Goal: Information Seeking & Learning: Learn about a topic

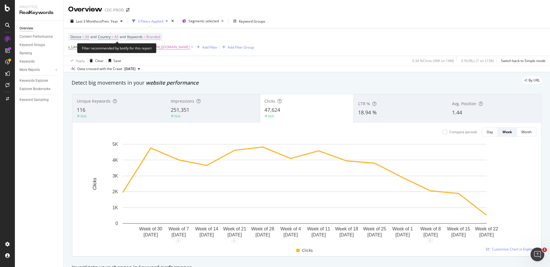
click at [159, 37] on span "Branded" at bounding box center [153, 37] width 14 height 8
drag, startPoint x: 147, startPoint y: 50, endPoint x: 151, endPoint y: 51, distance: 3.9
click at [147, 50] on span "Branded" at bounding box center [143, 50] width 16 height 5
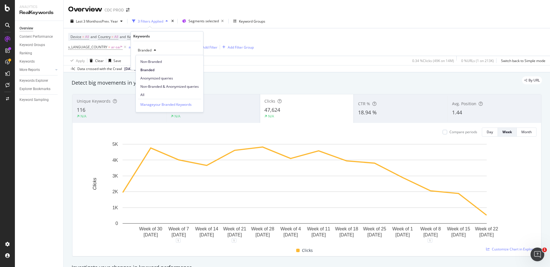
click at [152, 92] on span "All" at bounding box center [169, 94] width 58 height 5
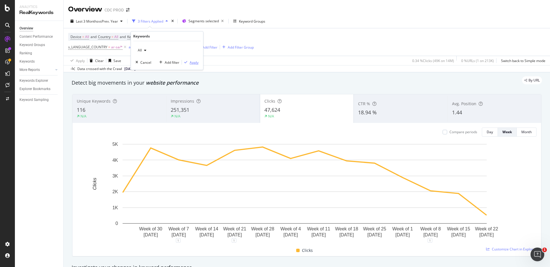
click at [196, 62] on div "Apply" at bounding box center [193, 62] width 9 height 5
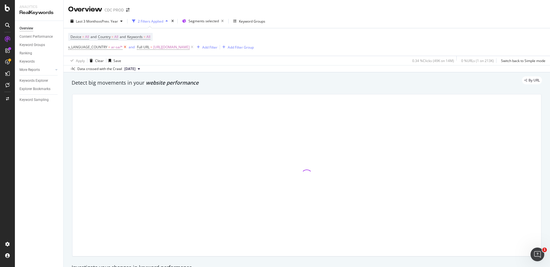
click at [123, 47] on icon at bounding box center [125, 47] width 5 height 6
click at [299, 44] on div "Device = All and Country = All and Keywords = All Full URL = https://www.dior.c…" at bounding box center [306, 41] width 477 height 27
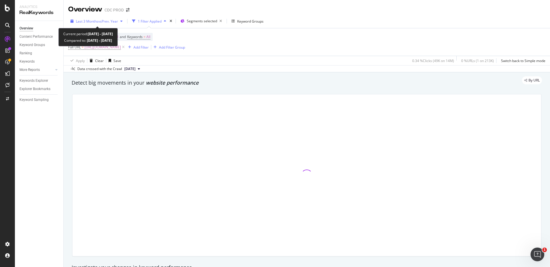
click at [92, 23] on span "Last 3 Months" at bounding box center [87, 21] width 22 height 5
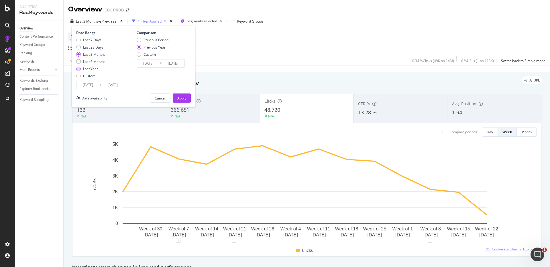
click at [94, 69] on div "Last Year" at bounding box center [90, 68] width 15 height 5
type input "2024/09/25"
type input "2023/09/27"
click at [181, 96] on div "Apply" at bounding box center [181, 98] width 9 height 5
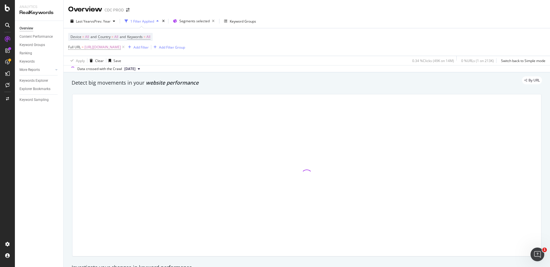
click at [269, 31] on div "Device = All and Country = All and Keywords = All Full URL = https://www.dior.c…" at bounding box center [306, 41] width 477 height 27
click at [126, 47] on icon at bounding box center [123, 47] width 5 height 6
click at [80, 48] on div "Add Filter" at bounding box center [83, 47] width 15 height 5
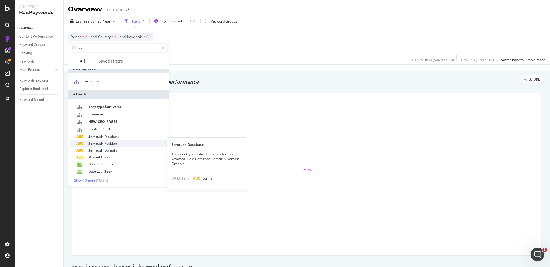
scroll to position [6, 0]
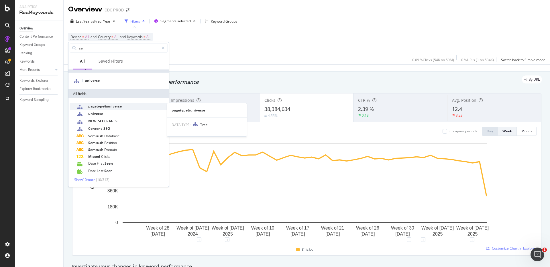
type input "se"
click at [112, 105] on span "pagetype&universe" at bounding box center [104, 106] width 33 height 5
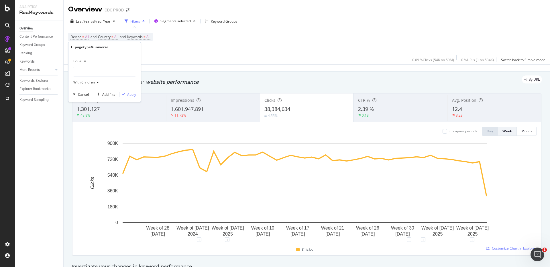
click at [86, 72] on div at bounding box center [104, 71] width 62 height 9
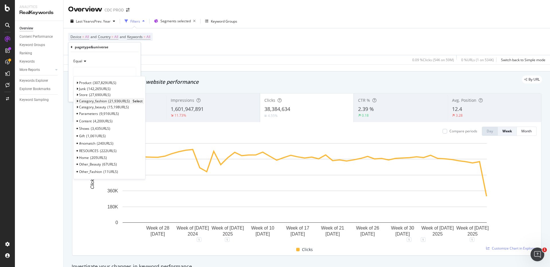
click at [137, 100] on span "Select" at bounding box center [138, 101] width 10 height 5
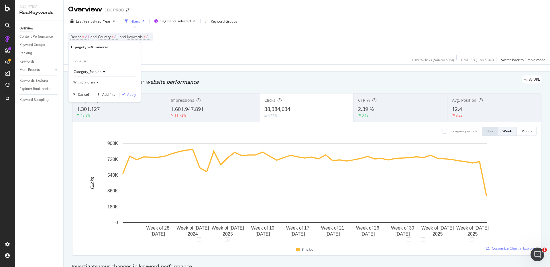
click at [101, 73] on icon at bounding box center [103, 71] width 4 height 3
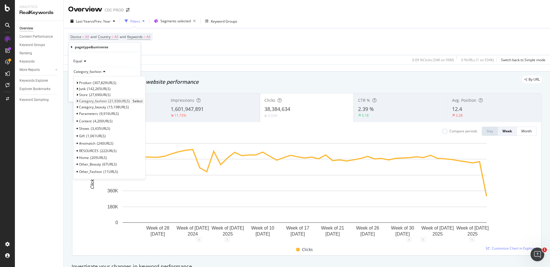
click at [77, 100] on icon at bounding box center [77, 101] width 2 height 3
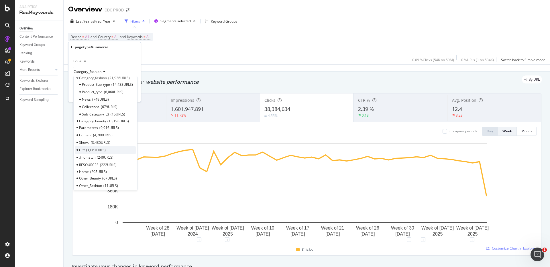
scroll to position [26, 0]
click at [92, 146] on span "1,061 URLS" at bounding box center [95, 147] width 19 height 5
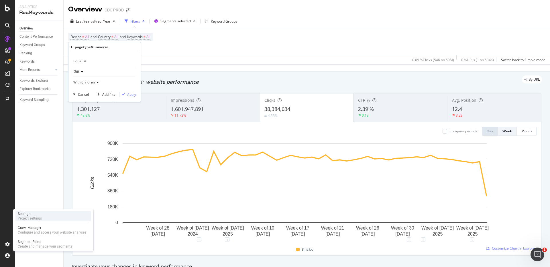
click at [46, 216] on div "Settings Project settings" at bounding box center [53, 216] width 76 height 10
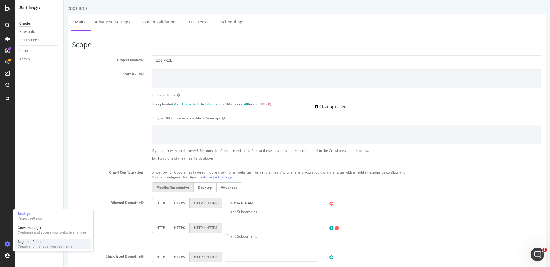
click at [41, 242] on div "Segment Editor" at bounding box center [45, 242] width 54 height 5
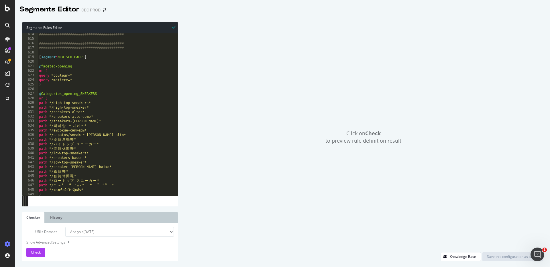
scroll to position [2808, 0]
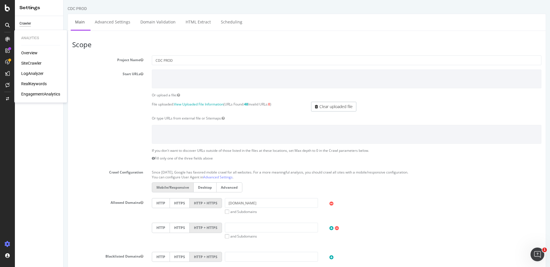
click at [36, 84] on div "RealKeywords" at bounding box center [33, 84] width 25 height 6
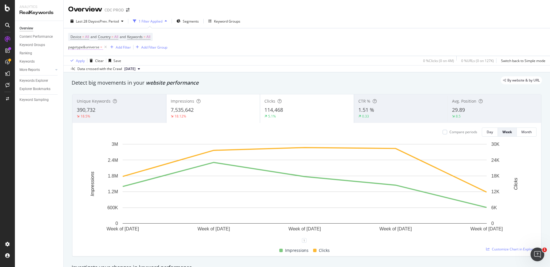
click at [92, 50] on span "pagetype&universe =" at bounding box center [85, 47] width 35 height 5
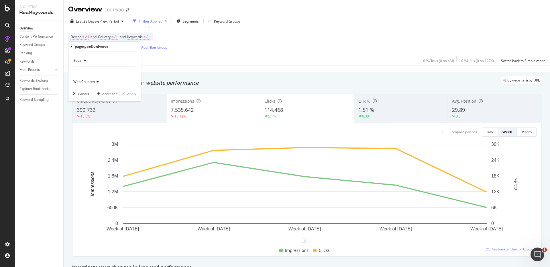
click at [70, 45] on div "pagetype&universe Equal With Children Cancel Add filter Apply" at bounding box center [104, 72] width 72 height 60
click at [71, 46] on icon at bounding box center [72, 46] width 2 height 3
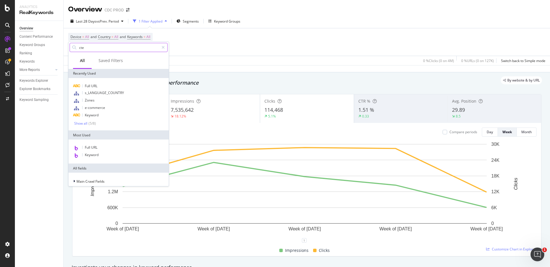
type input "cteg"
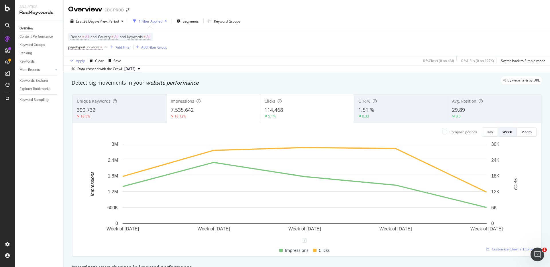
click at [93, 47] on span "pagetype&universe" at bounding box center [83, 47] width 31 height 5
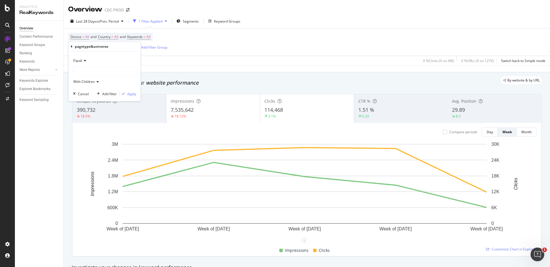
click at [92, 72] on div at bounding box center [104, 71] width 62 height 9
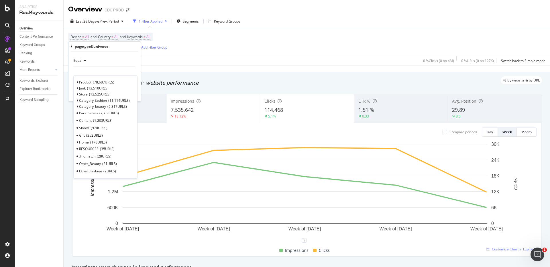
click at [71, 46] on icon at bounding box center [72, 46] width 2 height 3
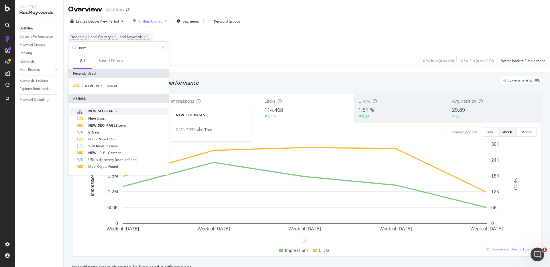
type input "new"
click at [118, 110] on div "NEW_SEO_PAGES" at bounding box center [121, 111] width 91 height 7
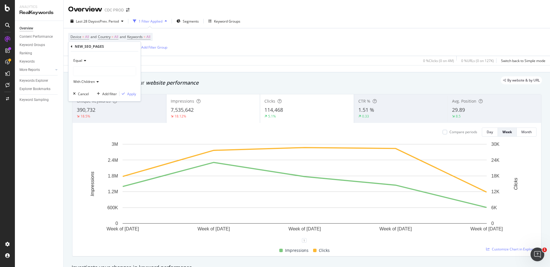
click at [94, 69] on div at bounding box center [104, 71] width 62 height 9
click at [108, 114] on span "32 URLS" at bounding box center [115, 112] width 15 height 5
click at [131, 93] on div "Apply" at bounding box center [131, 94] width 9 height 5
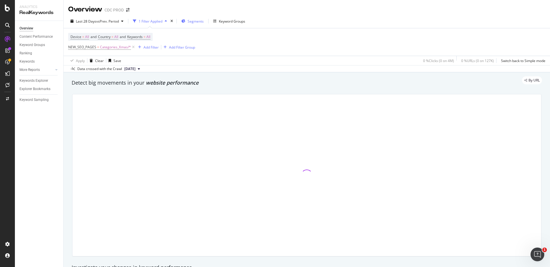
click at [193, 19] on span "Segments" at bounding box center [195, 21] width 16 height 5
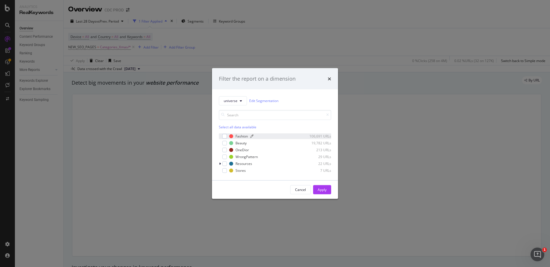
click at [243, 136] on div "Fashion" at bounding box center [241, 136] width 12 height 5
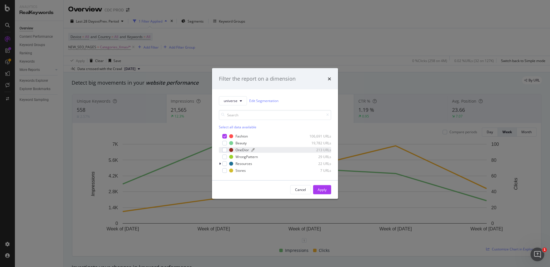
click at [241, 148] on div "OneDior" at bounding box center [241, 150] width 13 height 5
click at [325, 189] on div "Apply" at bounding box center [321, 189] width 9 height 5
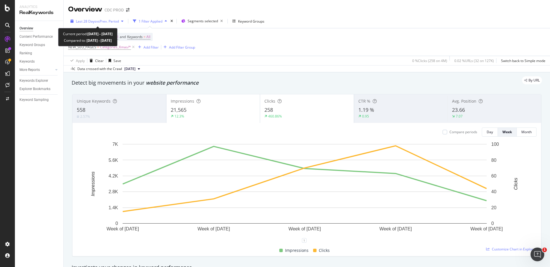
click at [104, 21] on span "vs Prev. Period" at bounding box center [107, 21] width 23 height 5
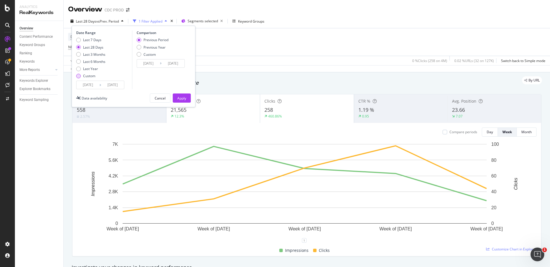
click at [87, 76] on div "Custom" at bounding box center [89, 76] width 12 height 5
click at [89, 82] on input "2025/08/28" at bounding box center [87, 85] width 23 height 8
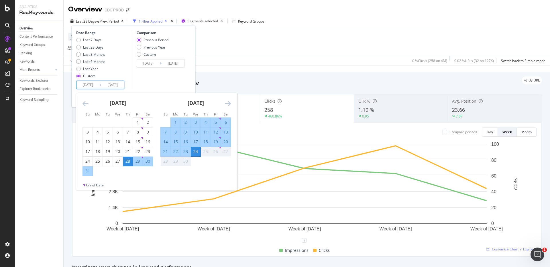
click at [81, 102] on div "August 2025 1 2 3 4 5 6 7 8 9 10 11 12 13 14 15 16 17 18 19 20 21 22 23 24 25 2…" at bounding box center [118, 134] width 78 height 83
click at [82, 103] on icon "Move backward to switch to the previous month." at bounding box center [85, 103] width 6 height 7
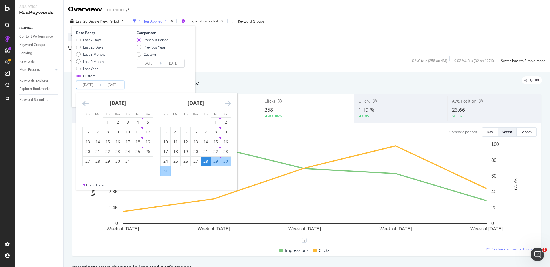
click at [84, 103] on icon "Move backward to switch to the previous month." at bounding box center [85, 103] width 6 height 7
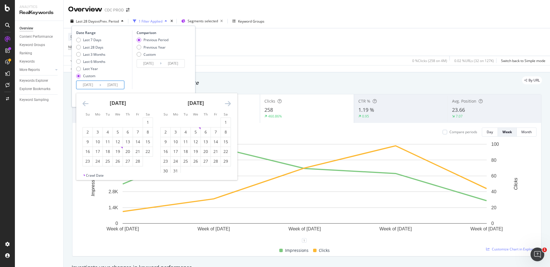
click at [84, 103] on icon "Move backward to switch to the previous month." at bounding box center [85, 103] width 6 height 7
click at [109, 122] on div "1" at bounding box center [108, 123] width 10 height 6
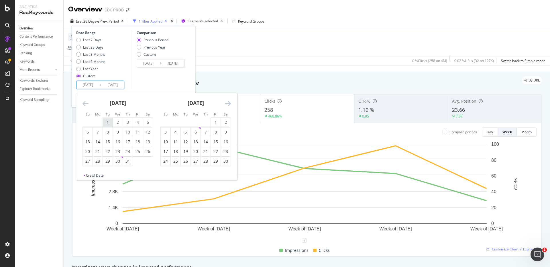
type input "2024/10/01"
type input "2023/10/08"
type input "2024/09/30"
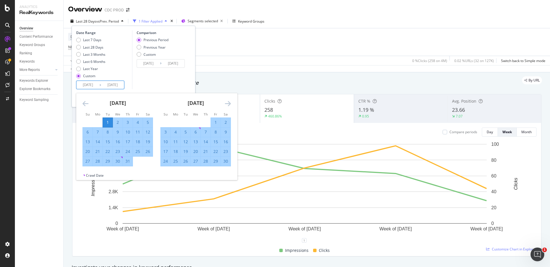
click at [229, 104] on icon "Move forward to switch to the next month." at bounding box center [228, 103] width 6 height 7
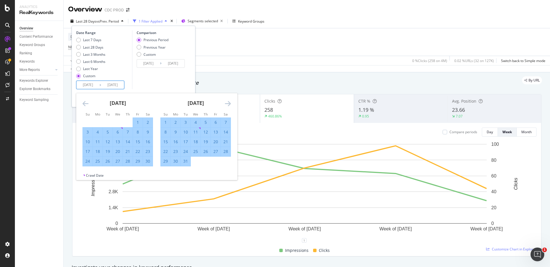
click at [229, 104] on icon "Move forward to switch to the next month." at bounding box center [228, 103] width 6 height 7
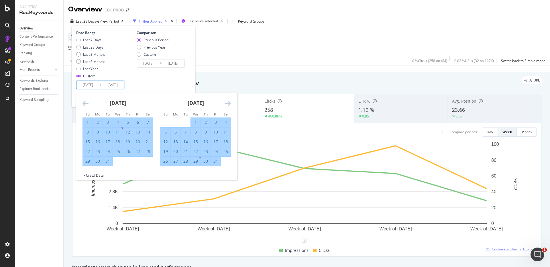
click at [195, 124] on div "1" at bounding box center [196, 123] width 10 height 6
type input "2025/01/01"
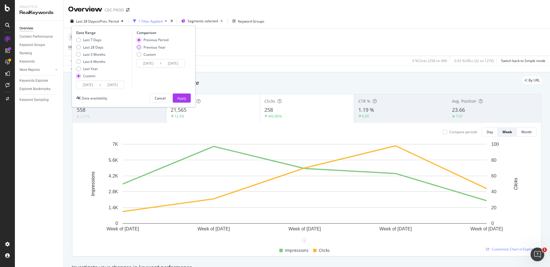
click at [153, 47] on div "Previous Year" at bounding box center [154, 47] width 22 height 5
type input "2023/10/03"
type input "2024/01/03"
click at [177, 98] on div "Apply" at bounding box center [181, 98] width 9 height 5
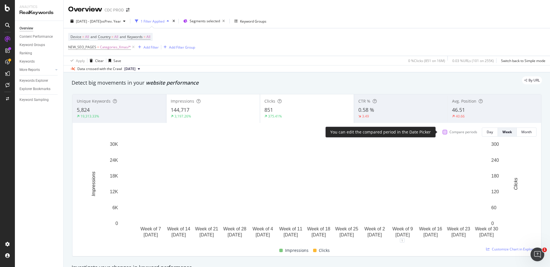
click at [442, 132] on div at bounding box center [444, 132] width 5 height 5
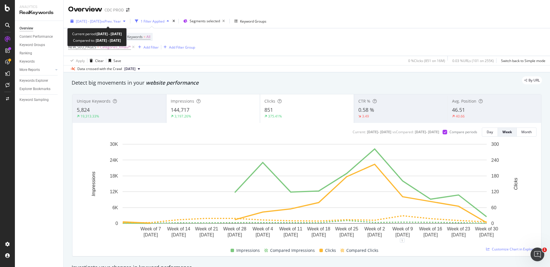
click at [98, 20] on span "2024 Oct. 1st - 2025 Jan. 1st" at bounding box center [88, 21] width 25 height 5
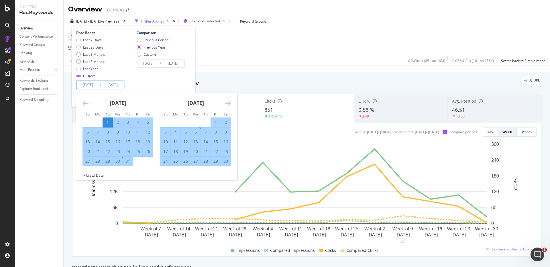
click at [92, 85] on input "2024/10/01" at bounding box center [87, 85] width 23 height 8
click at [86, 104] on icon "Move backward to switch to the previous month." at bounding box center [85, 103] width 6 height 7
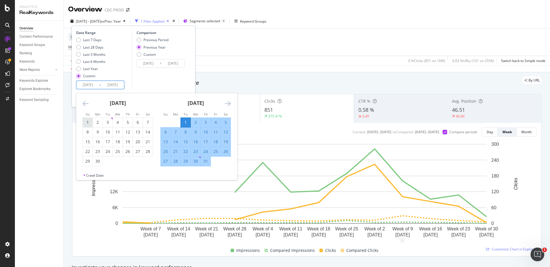
click at [90, 122] on div "1" at bounding box center [88, 123] width 10 height 6
type input "2024/09/01"
type input "2023/09/03"
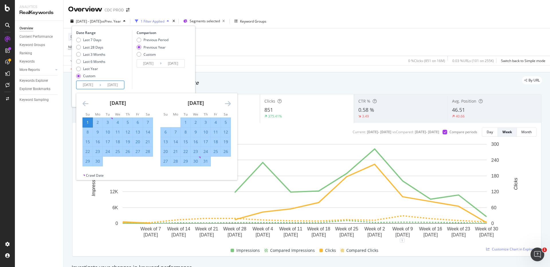
click at [116, 84] on input "2025/01/01" at bounding box center [112, 85] width 23 height 8
click at [227, 104] on icon "Move forward to switch to the next month." at bounding box center [228, 103] width 6 height 7
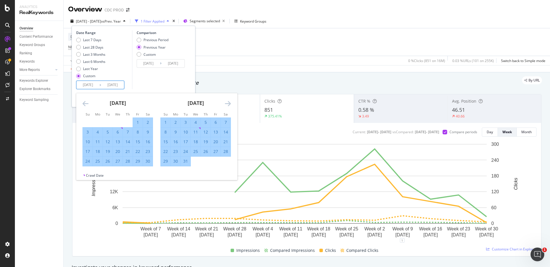
click at [227, 104] on icon "Move forward to switch to the next month." at bounding box center [228, 103] width 6 height 7
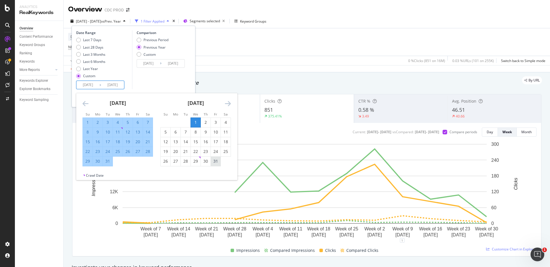
click at [216, 161] on div "31" at bounding box center [216, 162] width 10 height 6
type input "2025/01/31"
type input "2024/02/02"
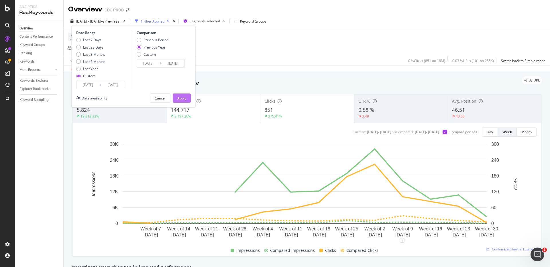
click at [183, 99] on div "Apply" at bounding box center [181, 98] width 9 height 5
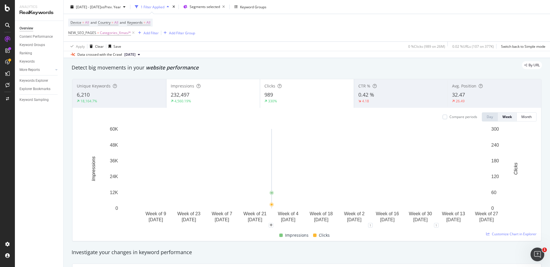
scroll to position [23, 0]
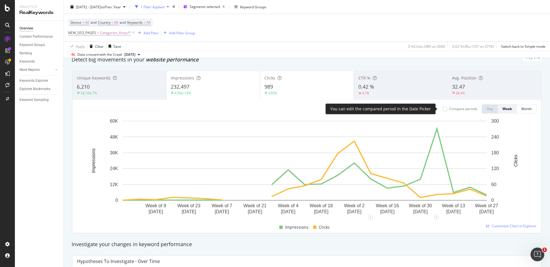
click at [443, 108] on div "Compare periods" at bounding box center [459, 108] width 35 height 5
click at [442, 110] on div at bounding box center [444, 109] width 5 height 5
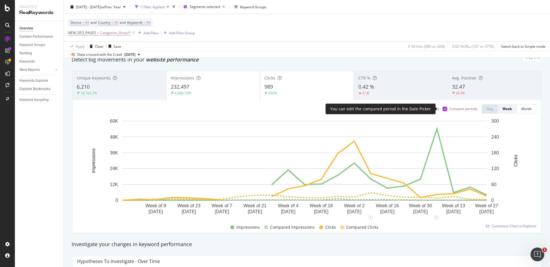
click at [443, 110] on icon at bounding box center [444, 109] width 3 height 3
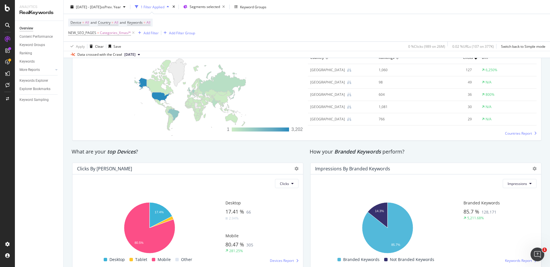
scroll to position [893, 0]
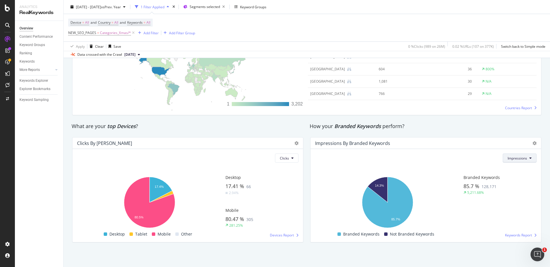
click at [519, 155] on button "Impressions" at bounding box center [519, 158] width 34 height 9
click at [513, 171] on span "Clicks" at bounding box center [513, 169] width 20 height 5
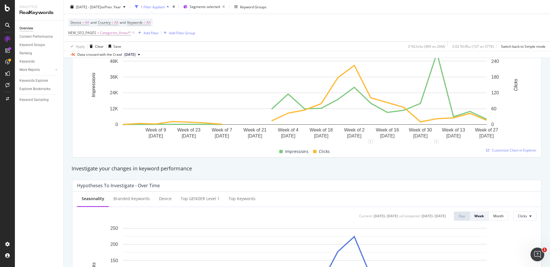
scroll to position [0, 0]
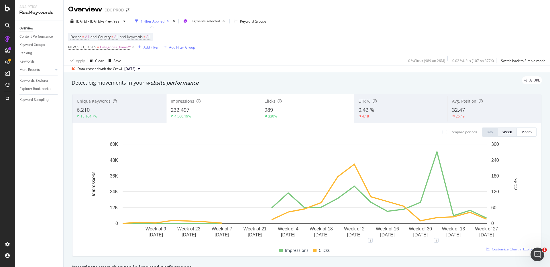
click at [150, 46] on div "Add Filter" at bounding box center [150, 47] width 15 height 5
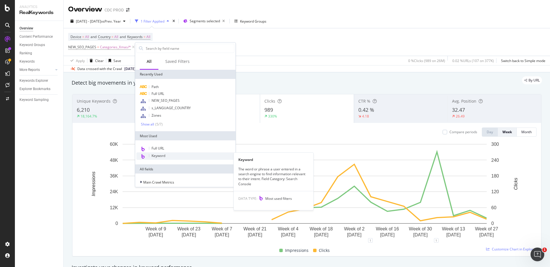
click at [162, 155] on span "Keyword" at bounding box center [158, 155] width 14 height 5
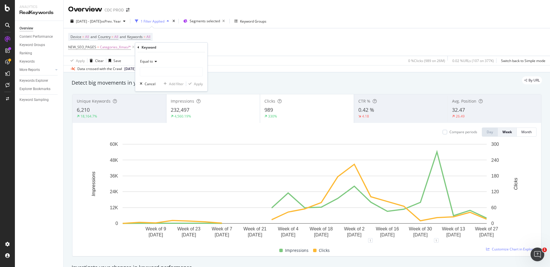
click at [154, 62] on icon at bounding box center [155, 61] width 4 height 3
click at [138, 48] on icon at bounding box center [138, 47] width 2 height 3
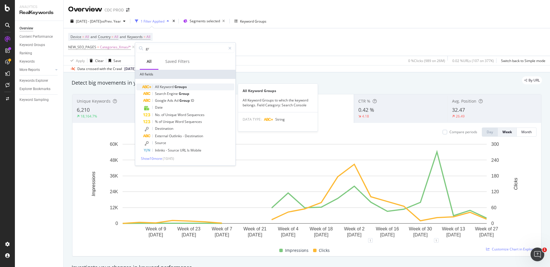
type input "gr"
click at [182, 87] on span "Groups" at bounding box center [180, 86] width 12 height 5
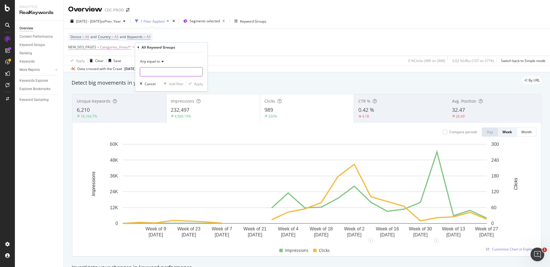
click at [159, 70] on input "text" at bounding box center [171, 71] width 62 height 9
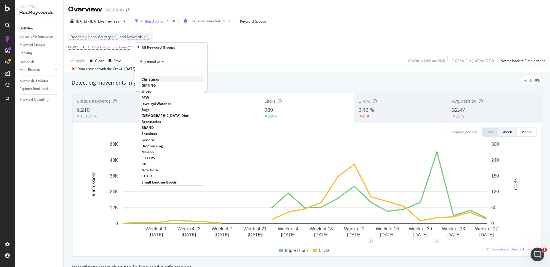
click at [158, 80] on span "Christmas" at bounding box center [171, 79] width 61 height 5
type input "Christmas"
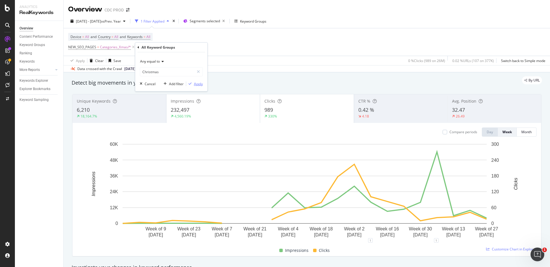
click at [197, 84] on div "Apply" at bounding box center [198, 84] width 9 height 5
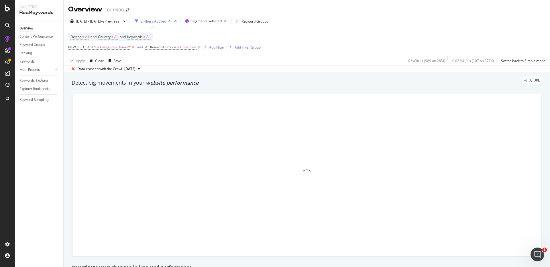
click at [132, 47] on icon at bounding box center [133, 47] width 5 height 6
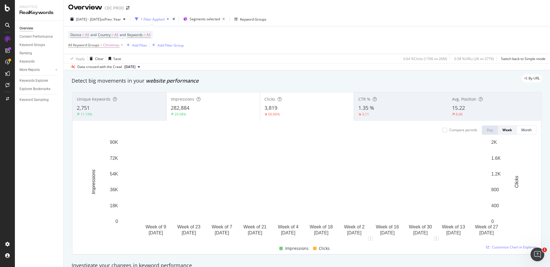
scroll to position [2, 0]
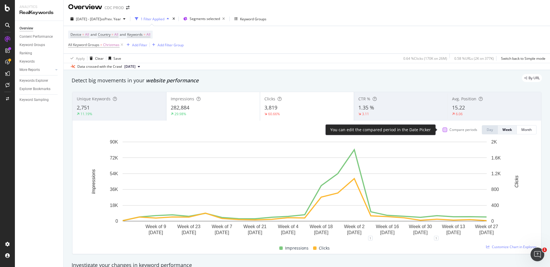
click at [442, 130] on div at bounding box center [444, 130] width 5 height 5
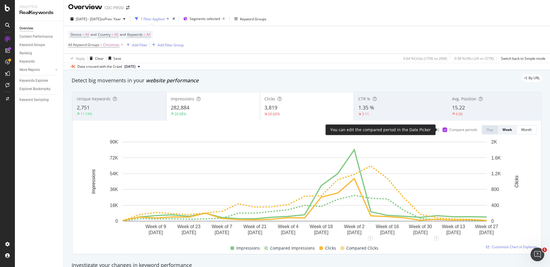
click at [443, 130] on icon at bounding box center [444, 130] width 3 height 3
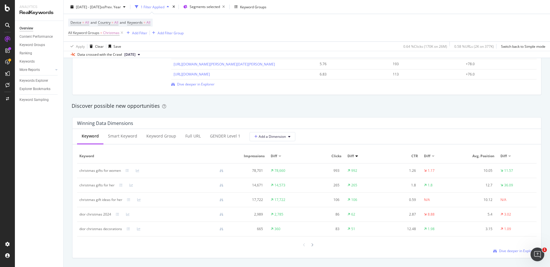
scroll to position [479, 0]
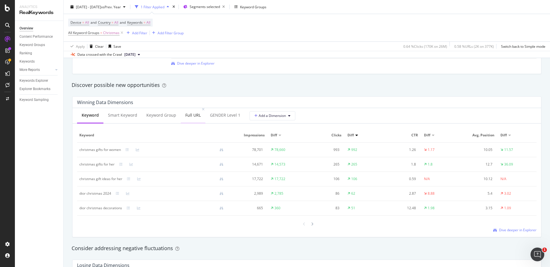
click at [193, 116] on div "Full URL" at bounding box center [192, 115] width 15 height 6
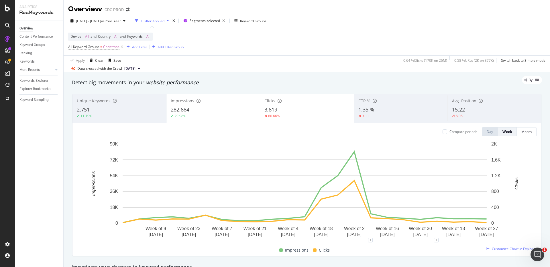
scroll to position [0, 0]
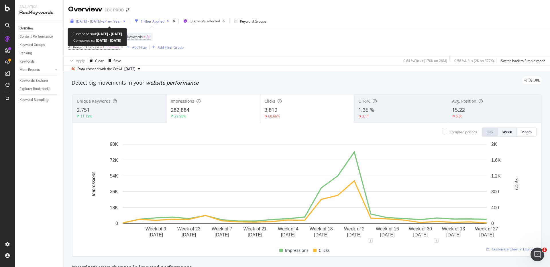
click at [121, 21] on span "vs Prev. Year" at bounding box center [111, 21] width 20 height 5
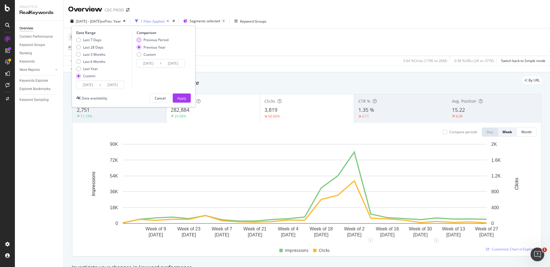
click at [154, 40] on div "Previous Period" at bounding box center [155, 39] width 25 height 5
type input "2024/04/01"
type input "2024/08/31"
click at [183, 96] on div "Apply" at bounding box center [181, 98] width 9 height 5
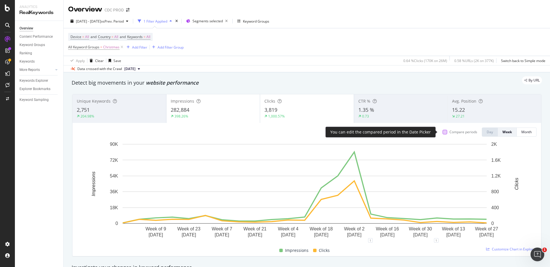
click at [442, 131] on div at bounding box center [444, 132] width 5 height 5
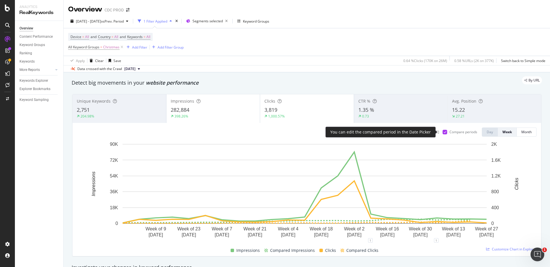
click at [443, 131] on icon at bounding box center [444, 132] width 3 height 3
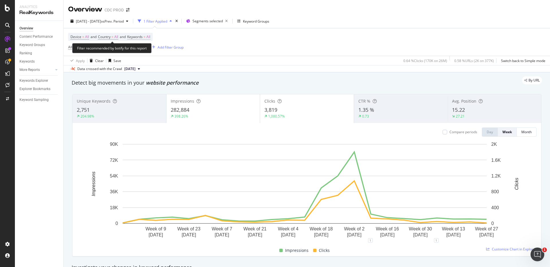
click at [150, 36] on span "All" at bounding box center [148, 37] width 4 height 8
click at [144, 49] on icon "button" at bounding box center [145, 50] width 2 height 3
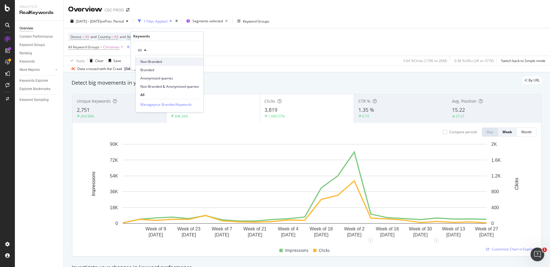
click at [157, 63] on span "Non-Branded" at bounding box center [169, 61] width 58 height 5
click at [195, 64] on div "Apply" at bounding box center [193, 62] width 9 height 5
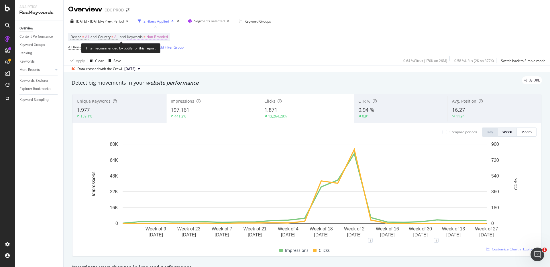
click at [163, 34] on span "Non-Branded" at bounding box center [156, 37] width 21 height 8
click at [158, 48] on span "Non-Branded" at bounding box center [147, 50] width 24 height 5
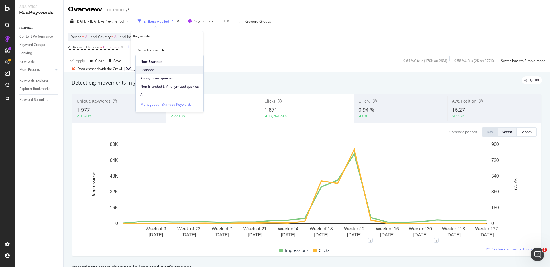
click at [156, 68] on span "Branded" at bounding box center [169, 70] width 58 height 5
click at [193, 62] on div "Apply" at bounding box center [193, 62] width 9 height 5
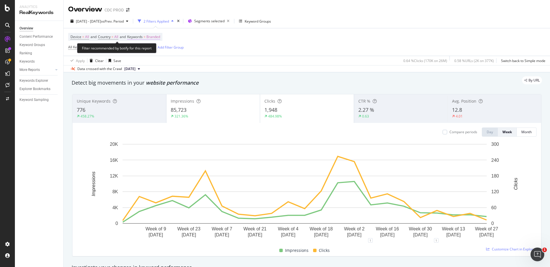
click at [156, 35] on span "Branded" at bounding box center [153, 37] width 14 height 8
click at [154, 51] on icon "button" at bounding box center [155, 50] width 2 height 3
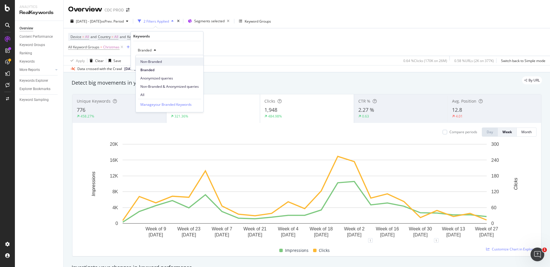
click at [156, 64] on div "Non-Branded" at bounding box center [170, 62] width 68 height 8
click at [195, 63] on div "Apply" at bounding box center [193, 62] width 9 height 5
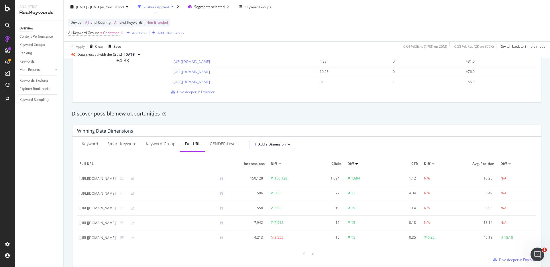
scroll to position [443, 0]
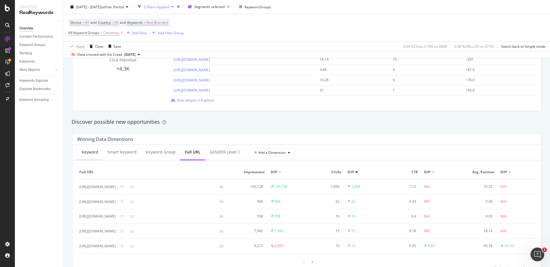
click at [90, 149] on div "Keyword" at bounding box center [90, 153] width 26 height 16
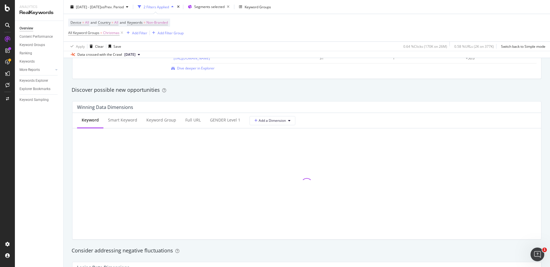
scroll to position [480, 0]
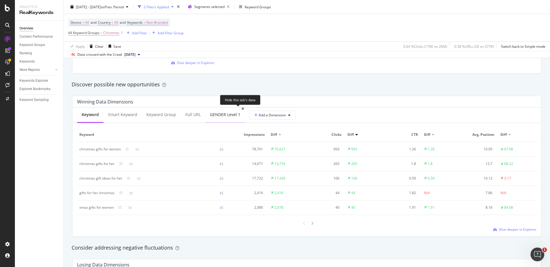
click at [241, 108] on icon at bounding box center [242, 108] width 3 height 3
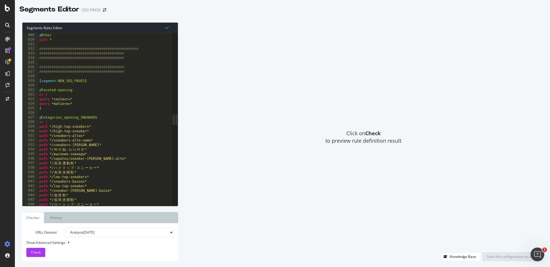
scroll to position [2822, 0]
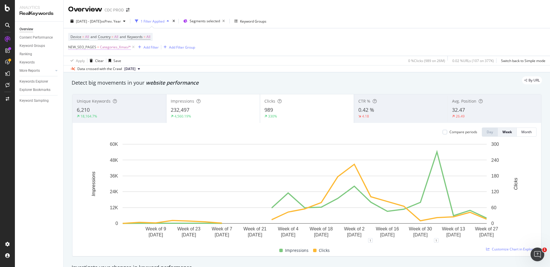
click at [115, 47] on span "Categories_Xmas/*" at bounding box center [115, 47] width 31 height 8
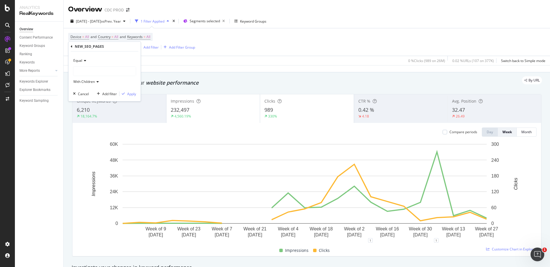
click at [115, 47] on div "NEW_SEO_PAGES" at bounding box center [105, 47] width 68 height 10
click at [71, 47] on icon at bounding box center [72, 46] width 2 height 3
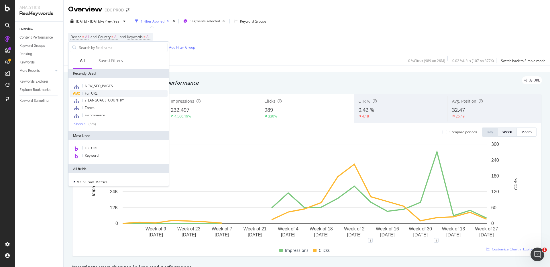
click at [100, 92] on div "Full URL" at bounding box center [119, 93] width 98 height 7
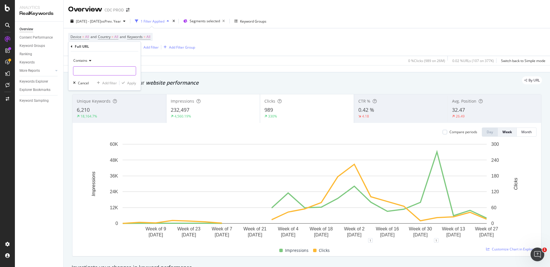
click at [89, 72] on input "text" at bounding box center [104, 70] width 62 height 9
paste input "/en_us/fashion/gifts/ gifts-for-her-for-the-holiday-season"
drag, startPoint x: 88, startPoint y: 72, endPoint x: 66, endPoint y: 70, distance: 22.7
click at [66, 70] on body "Analytics RealKeywords Overview Content Performance Keyword Groups Ranking Keyw…" at bounding box center [275, 133] width 550 height 267
type input "/en_us/fashion/gifts/ gifts-for-her-for-the-holiday-season"
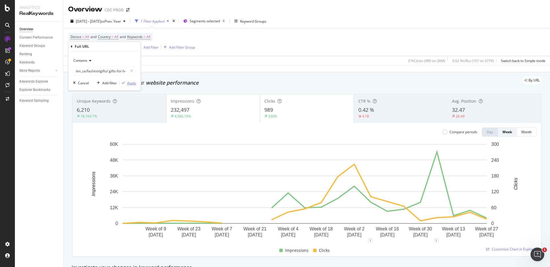
click at [131, 83] on div "Apply" at bounding box center [131, 83] width 9 height 5
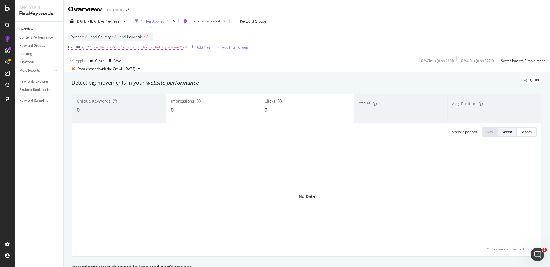
click at [108, 47] on span "^.*/en_us/fashion/gifts/ gifts-for-her-for-the-holiday-season.*$" at bounding box center [133, 47] width 99 height 8
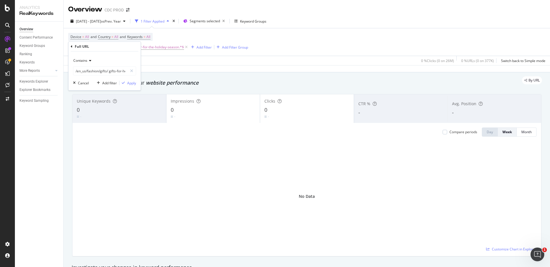
click at [88, 62] on icon at bounding box center [89, 60] width 4 height 3
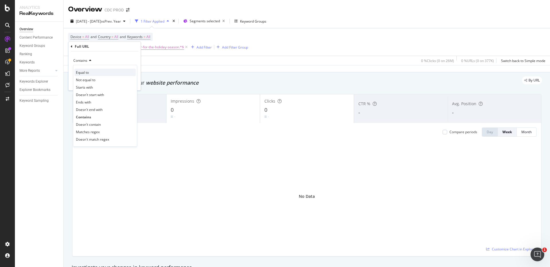
click at [90, 74] on div "Equal to" at bounding box center [104, 72] width 61 height 7
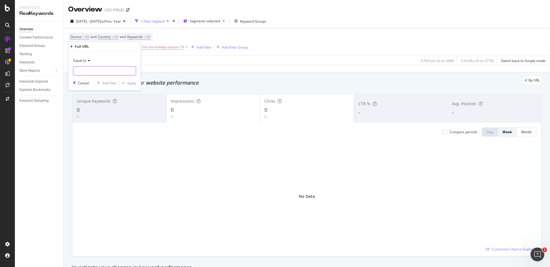
click at [101, 69] on input "text" at bounding box center [104, 70] width 62 height 9
paste input "/en_us/fashion/gifts/ gifts-for-her-for-the-holiday-season"
drag, startPoint x: 97, startPoint y: 71, endPoint x: 71, endPoint y: 69, distance: 26.7
click at [71, 69] on div "Equal to /en_us/fashion/gifts/ gifts-for-her-for-the-holiday-season /en_us/fash…" at bounding box center [104, 71] width 72 height 39
type input "/en_us/fashion/gifts/ gifts-for-her-for-the-holiday-season"
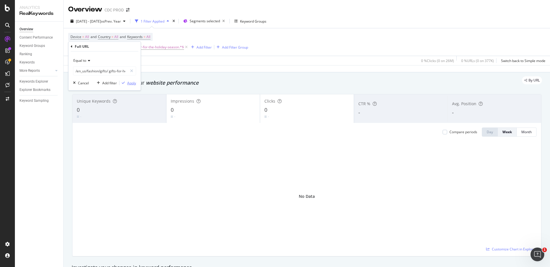
click at [130, 83] on div "Apply" at bounding box center [131, 83] width 9 height 5
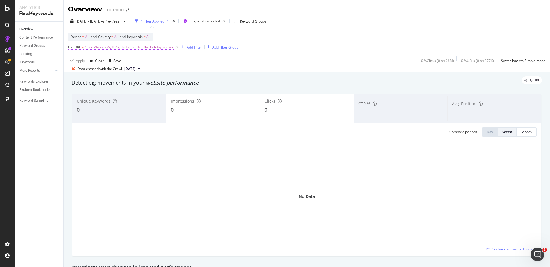
click at [112, 46] on span "/en_us/fashion/gifts/ gifts-for-her-for-the-holiday-season" at bounding box center [129, 47] width 90 height 8
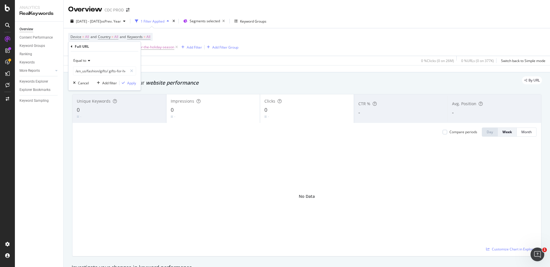
click at [72, 48] on div "Full URL" at bounding box center [105, 47] width 68 height 10
click at [72, 47] on icon at bounding box center [72, 46] width 2 height 3
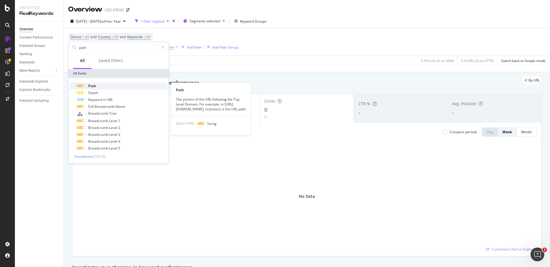
type input "path"
click at [105, 86] on div "Path" at bounding box center [121, 86] width 91 height 7
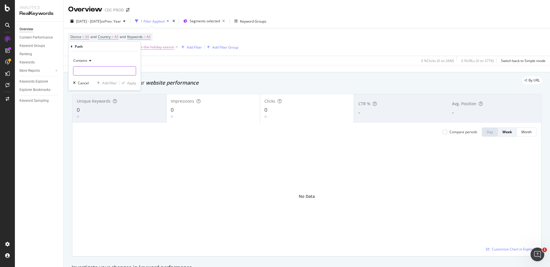
click at [95, 67] on input "text" at bounding box center [104, 70] width 62 height 9
paste input "/en_us/fashion/gifts/ gifts-for-her-for-the-holiday-season"
type input "/en_us/fashion/gifts/ gifts-for-her-for-the-holiday-season"
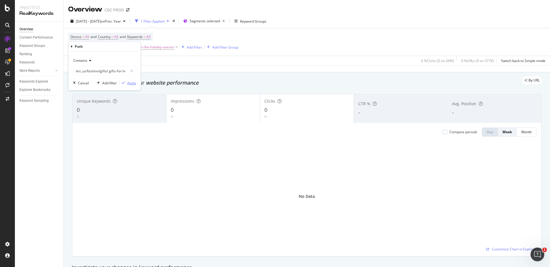
drag, startPoint x: 137, startPoint y: 84, endPoint x: 133, endPoint y: 84, distance: 4.6
click at [137, 84] on div "Contains /en_us/fashion/gifts/ gifts-for-her-for-the-holiday-season Cancel Add …" at bounding box center [104, 71] width 72 height 39
click at [131, 83] on div "Apply" at bounding box center [131, 83] width 9 height 5
